Goal: Task Accomplishment & Management: Complete application form

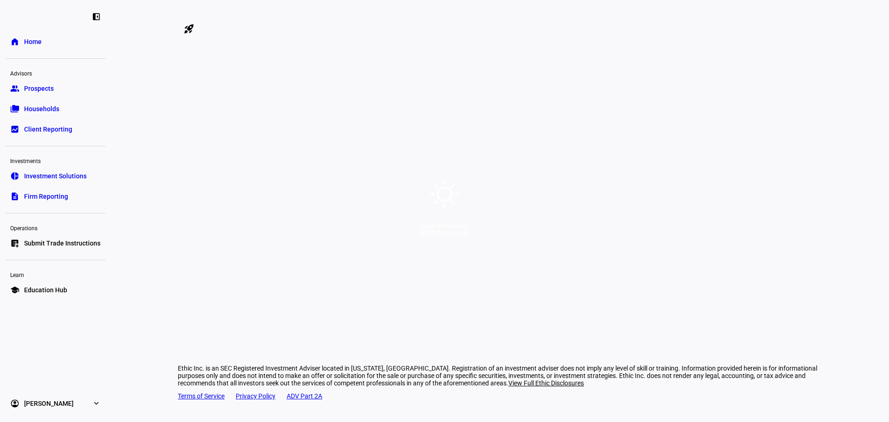
click at [453, 229] on div "Good afternoon," at bounding box center [445, 225] width 50 height 7
click at [444, 199] on icon at bounding box center [444, 193] width 33 height 33
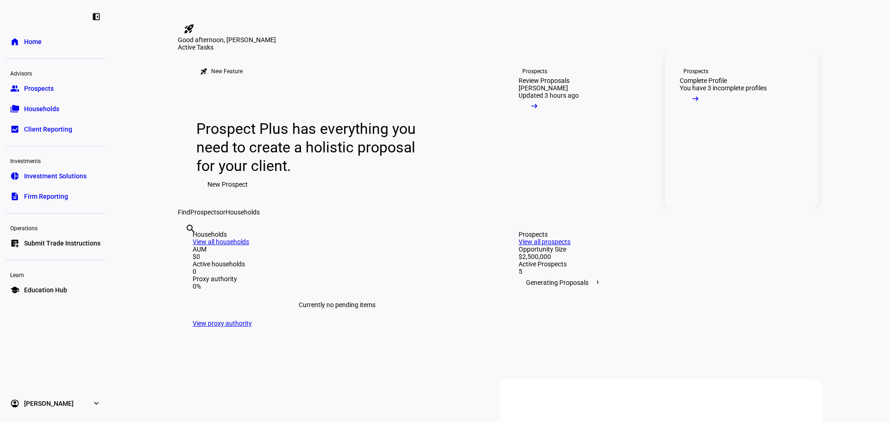
click at [715, 84] on div "Complete Profile" at bounding box center [703, 80] width 47 height 7
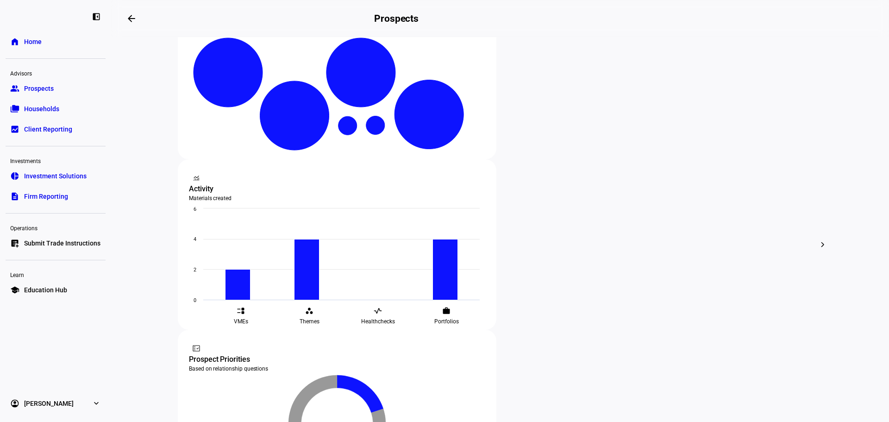
scroll to position [232, 0]
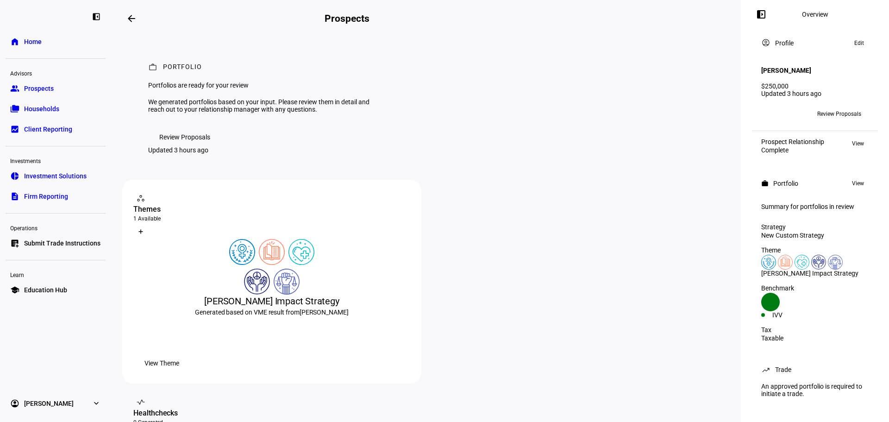
click at [34, 105] on span "Households" at bounding box center [41, 108] width 35 height 9
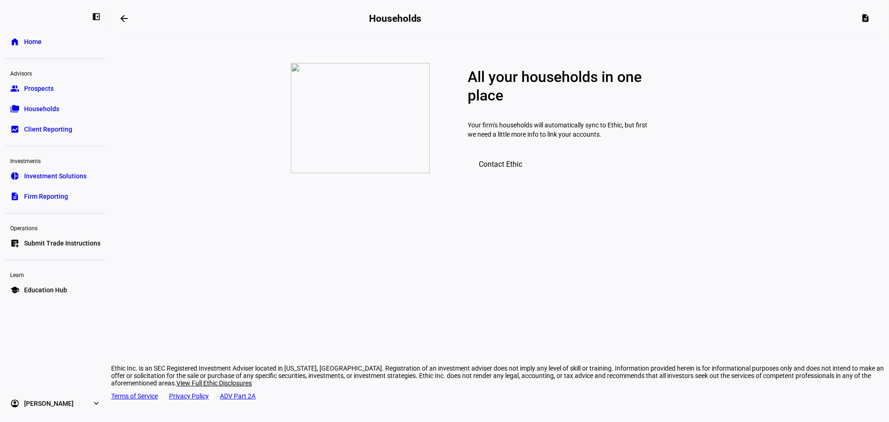
click at [35, 88] on span "Prospects" at bounding box center [39, 88] width 30 height 9
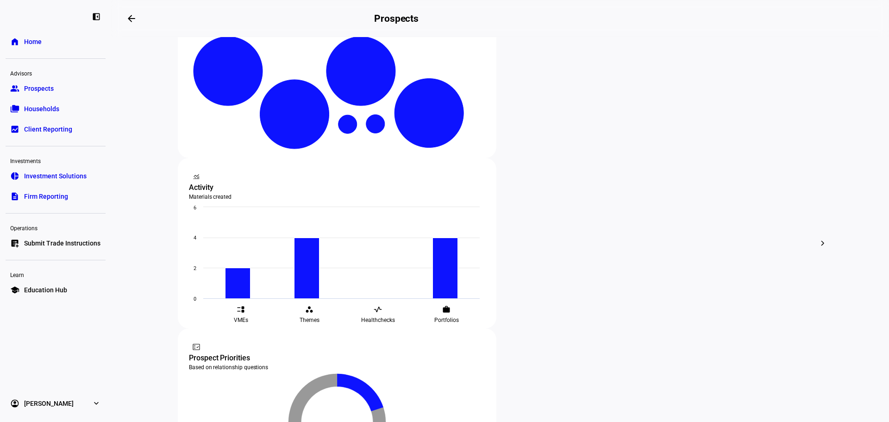
scroll to position [232, 0]
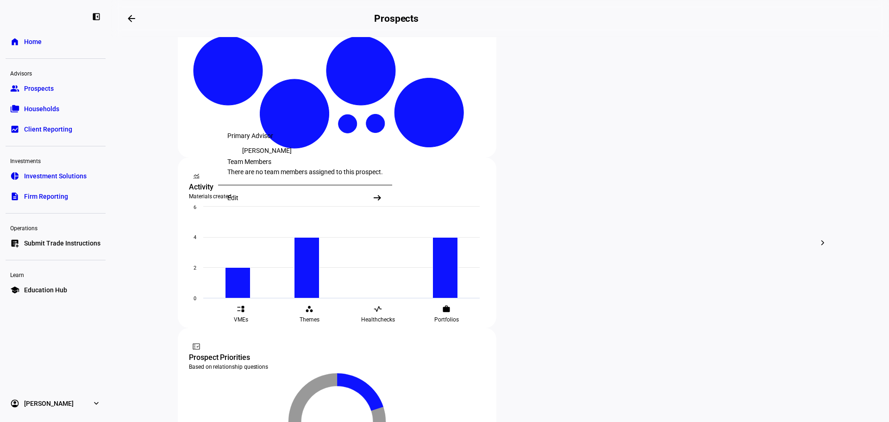
click at [236, 201] on div "Edit" at bounding box center [232, 197] width 11 height 7
